Goal: Information Seeking & Learning: Learn about a topic

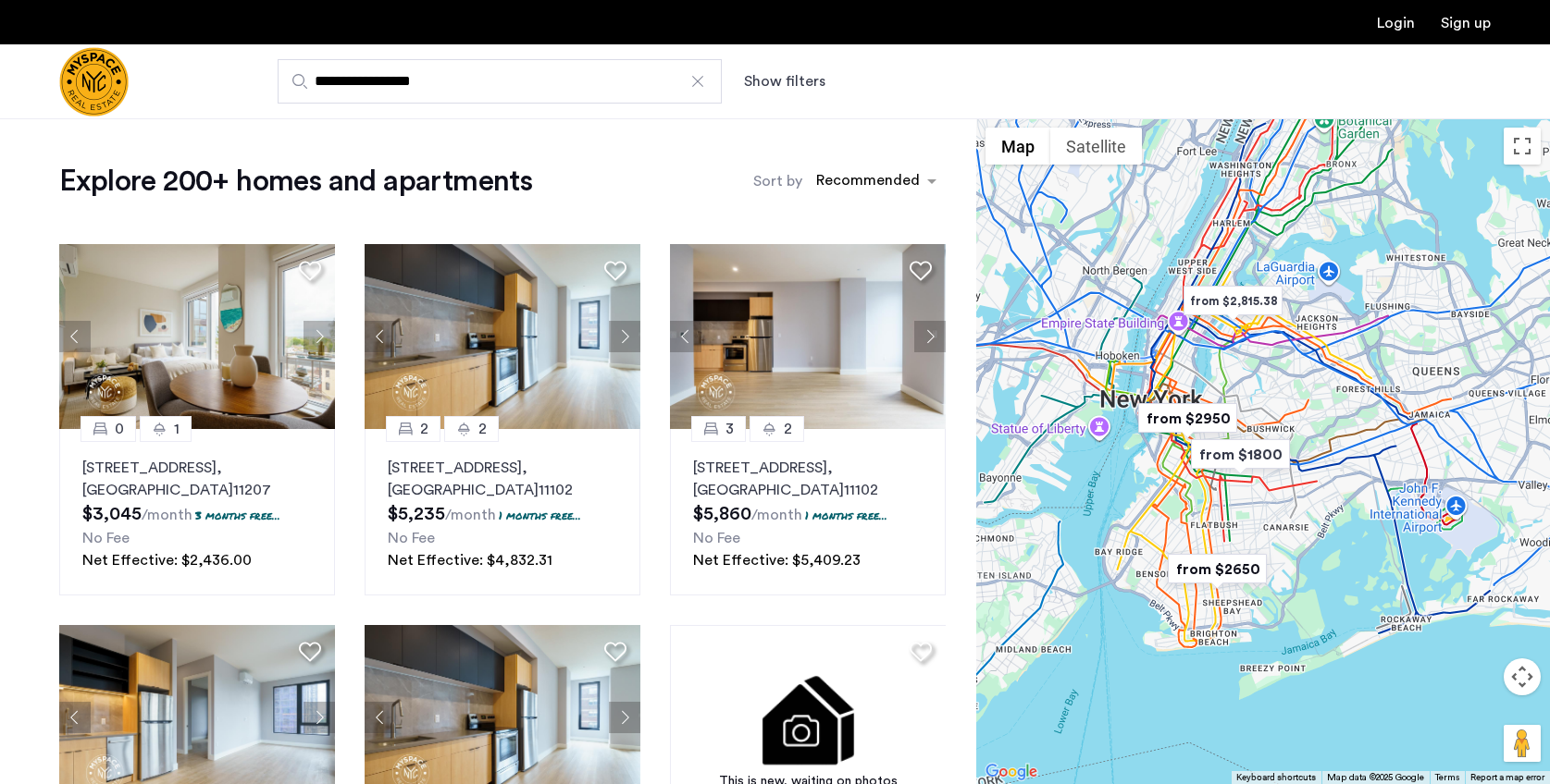
click at [800, 82] on button "Show filters" at bounding box center [785, 81] width 82 height 22
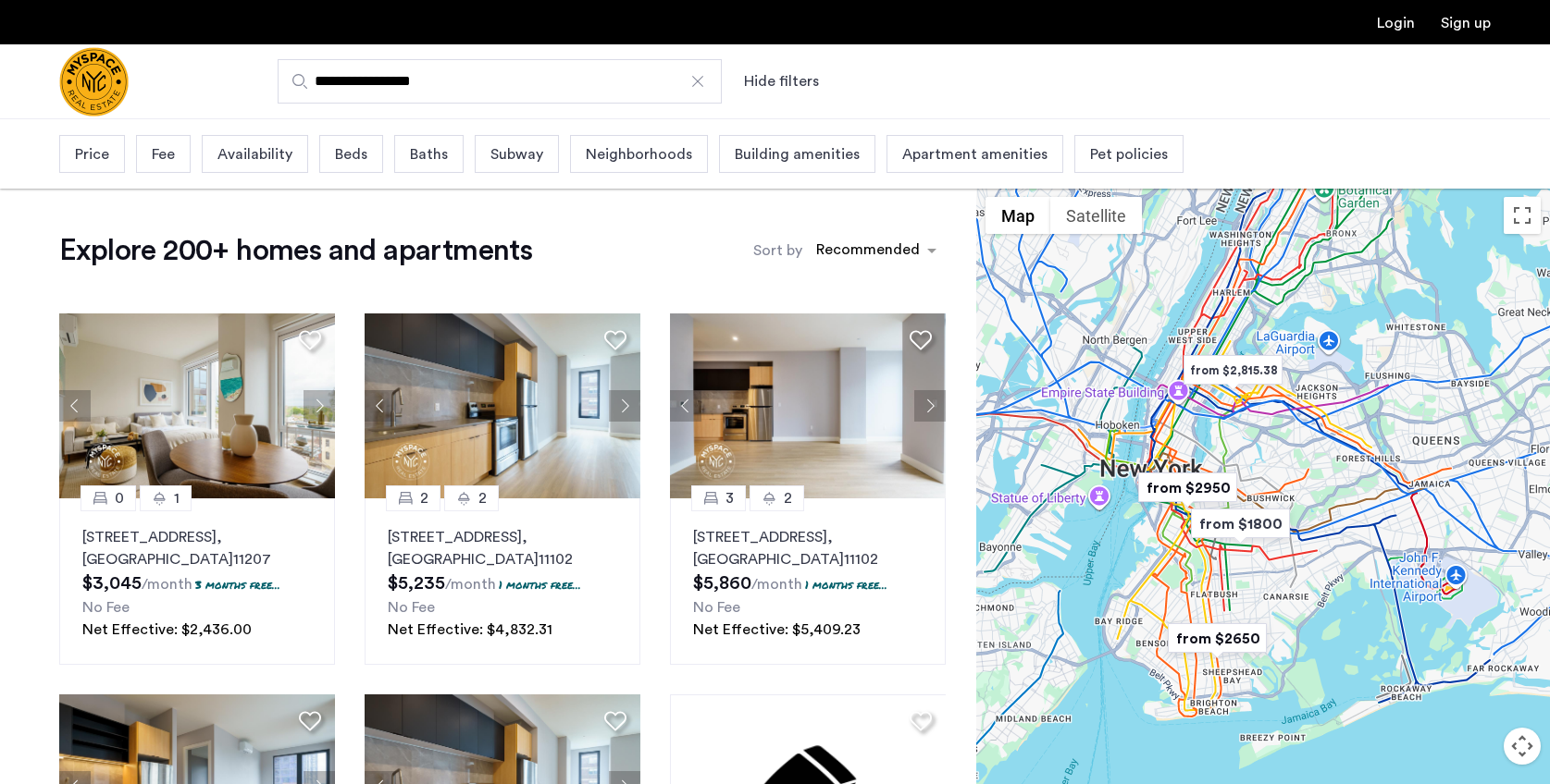
click at [1115, 146] on span "Pet policies" at bounding box center [1129, 154] width 78 height 22
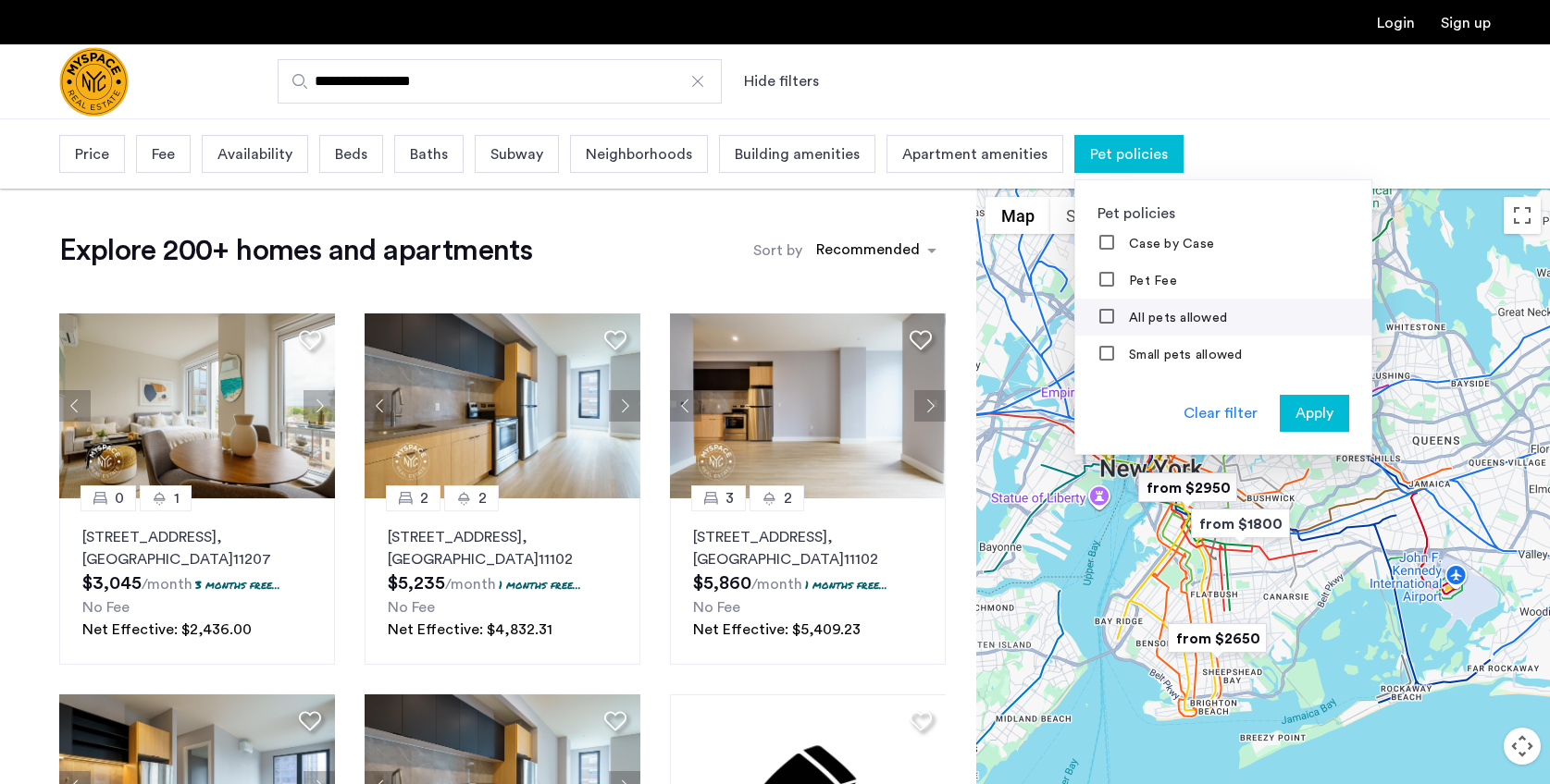
click at [1162, 318] on label "All pets allowed" at bounding box center [1176, 318] width 102 height 15
click at [1295, 408] on span "Apply" at bounding box center [1314, 413] width 38 height 22
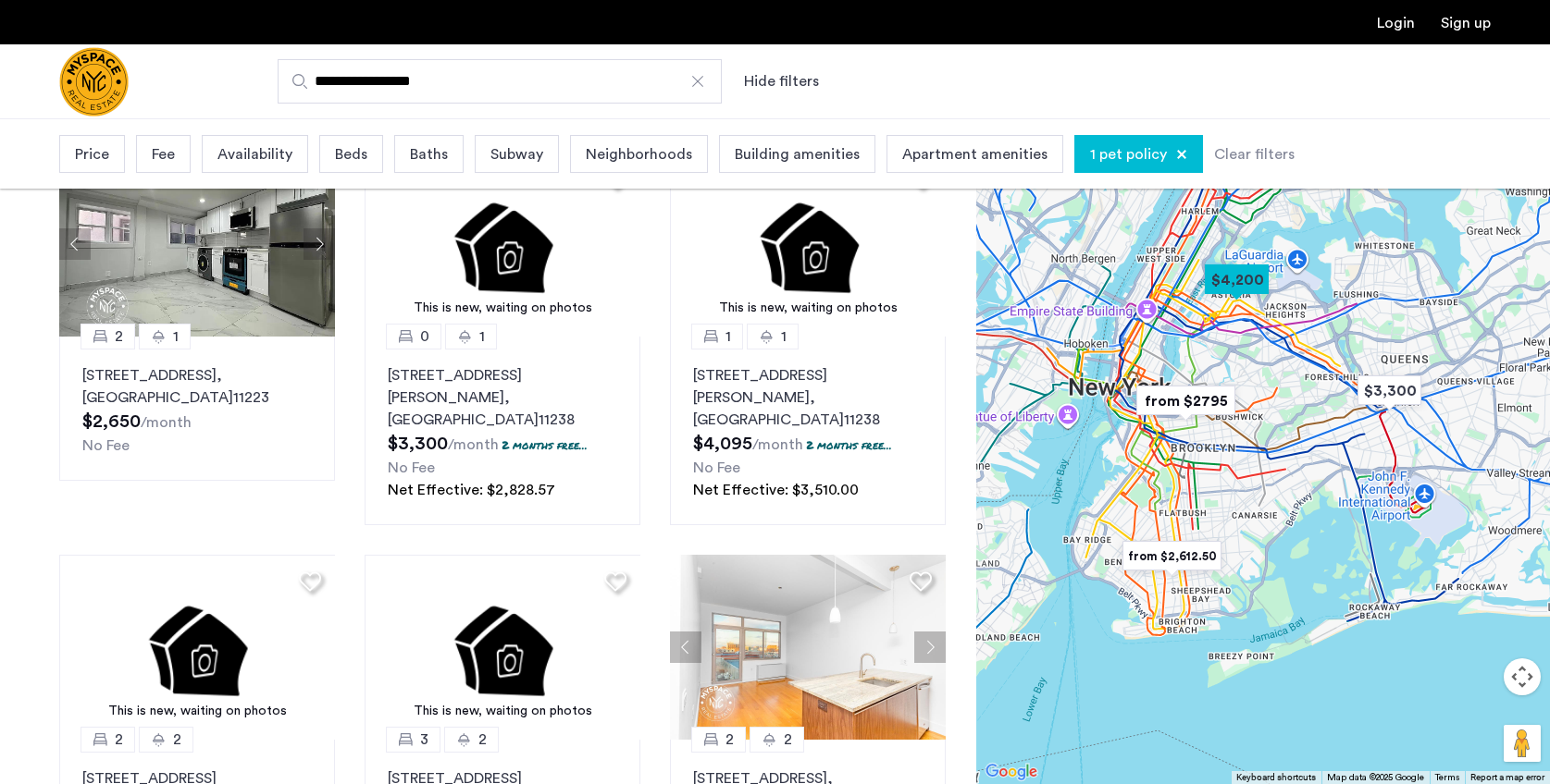
scroll to position [20, 0]
